Goal: Browse casually

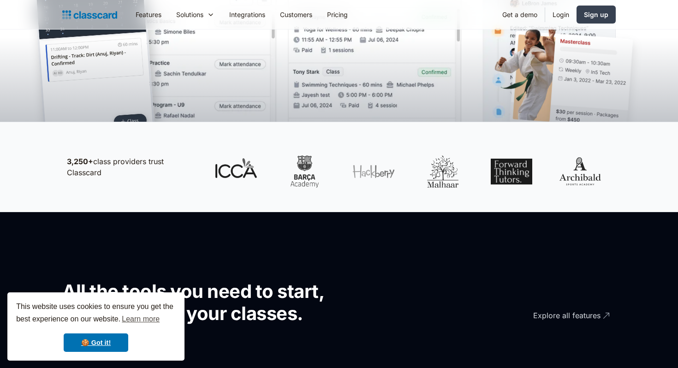
scroll to position [168, 0]
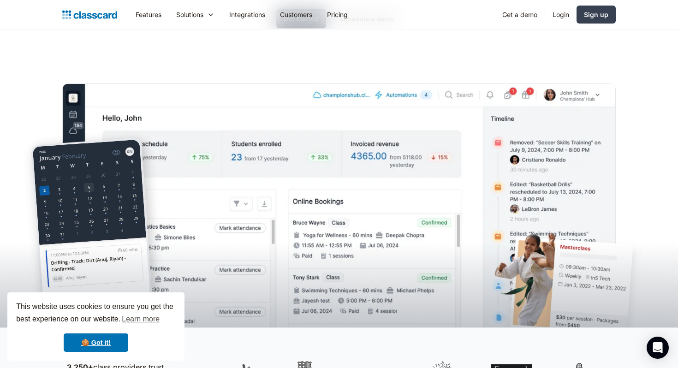
click at [509, 95] on img at bounding box center [339, 220] width 554 height 272
click at [89, 16] on img "home" at bounding box center [89, 14] width 55 height 13
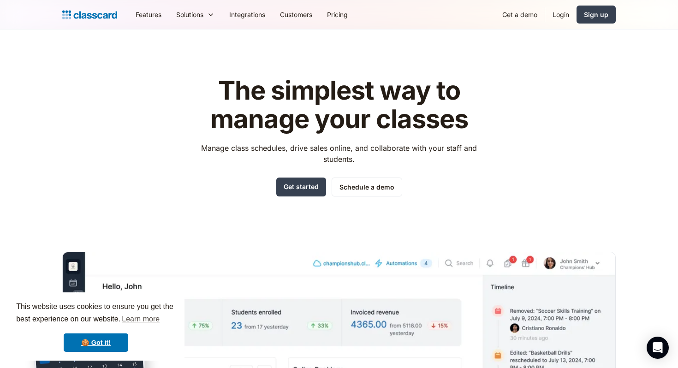
click at [503, 98] on div "The simplest way to manage your classes Manage class schedules, drive sales onl…" at bounding box center [339, 279] width 554 height 434
